Goal: Check status

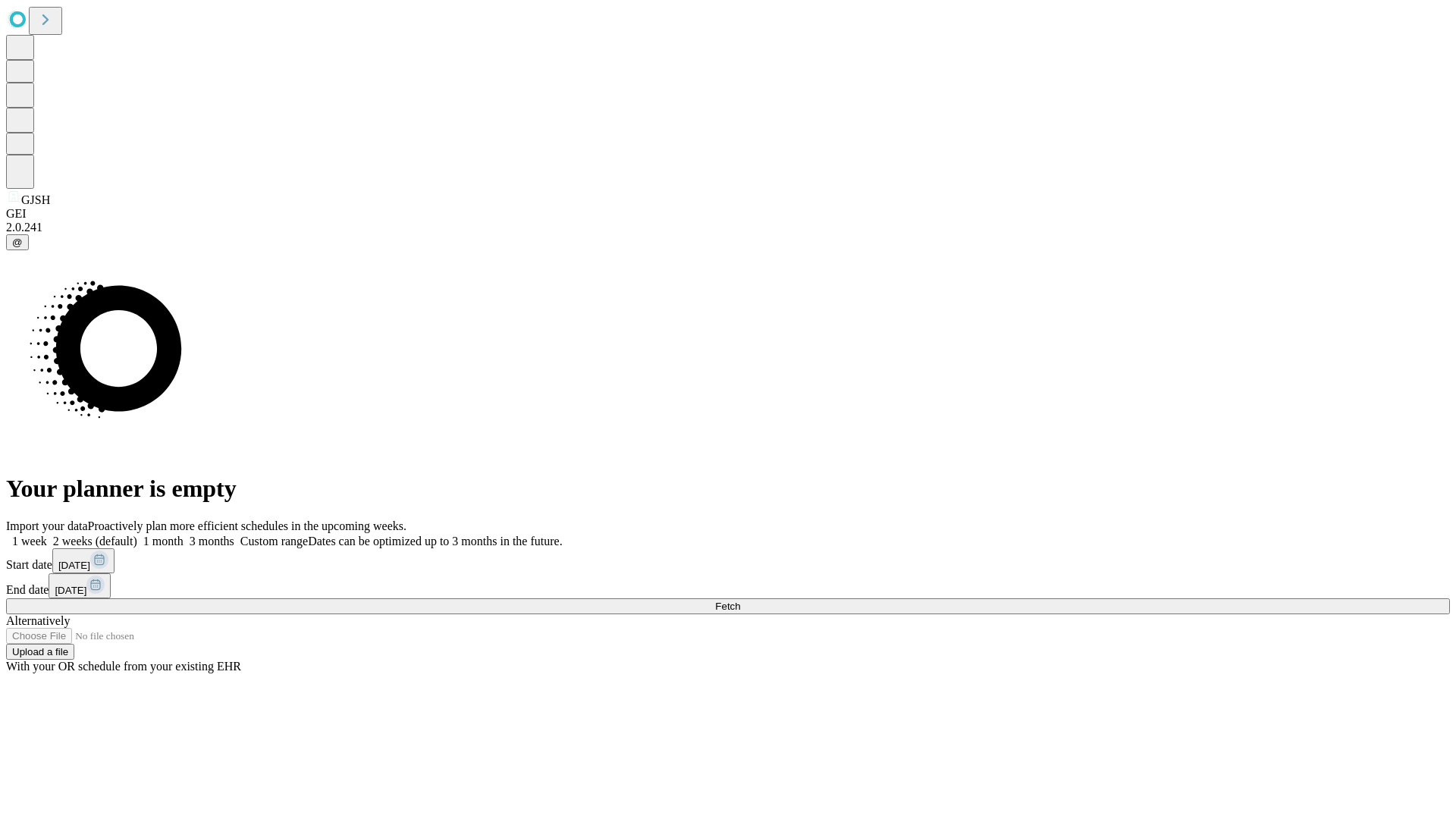
click at [741, 600] on span "Fetch" at bounding box center [728, 606] width 25 height 12
